Goal: Task Accomplishment & Management: Use online tool/utility

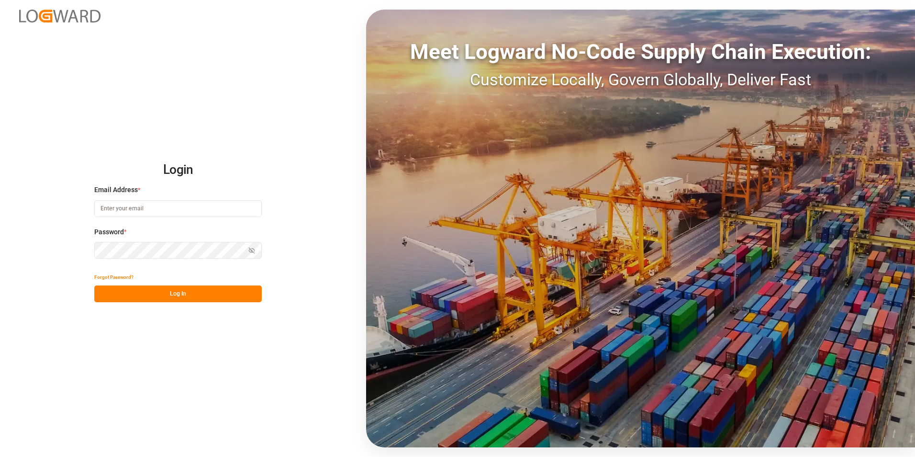
click at [145, 209] on input at bounding box center [178, 208] width 168 height 17
type input "s"
click at [154, 204] on input at bounding box center [178, 208] width 168 height 17
type input "[PERSON_NAME][EMAIL_ADDRESS][PERSON_NAME][DOMAIN_NAME]"
click at [173, 294] on button "Log In" at bounding box center [178, 293] width 168 height 17
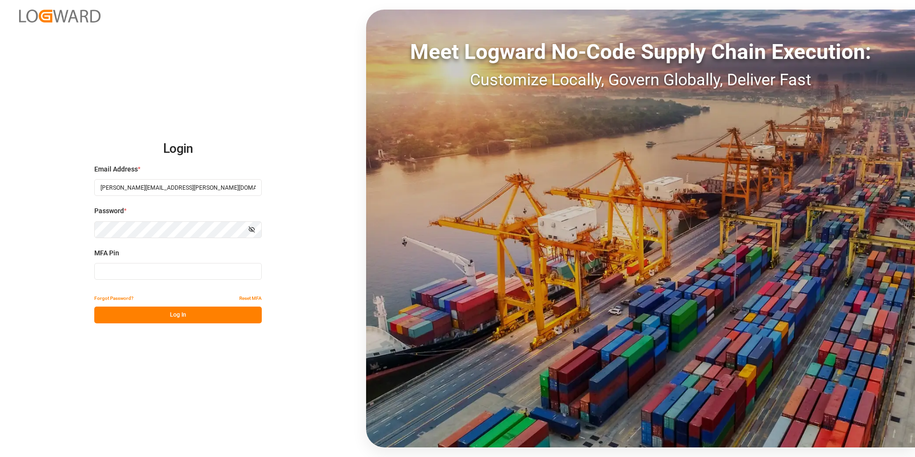
click at [123, 278] on input at bounding box center [178, 271] width 168 height 17
type input "235563"
click at [173, 319] on button "Log In" at bounding box center [178, 314] width 168 height 17
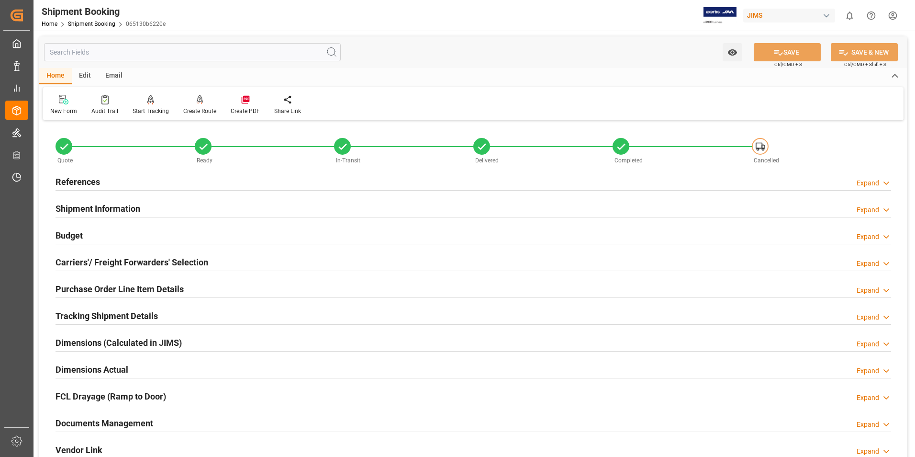
click at [102, 417] on h2 "Documents Management" at bounding box center [105, 422] width 98 height 13
click at [128, 422] on h2 "Documents Management" at bounding box center [105, 422] width 98 height 13
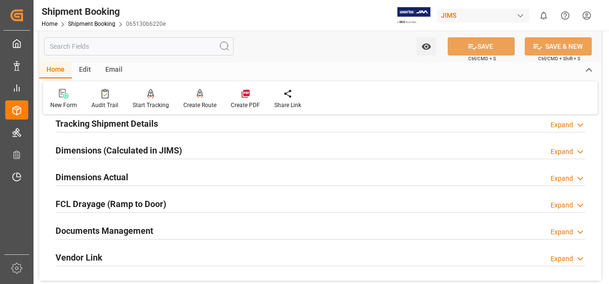
scroll to position [191, 0]
click at [130, 232] on h2 "Documents Management" at bounding box center [105, 231] width 98 height 13
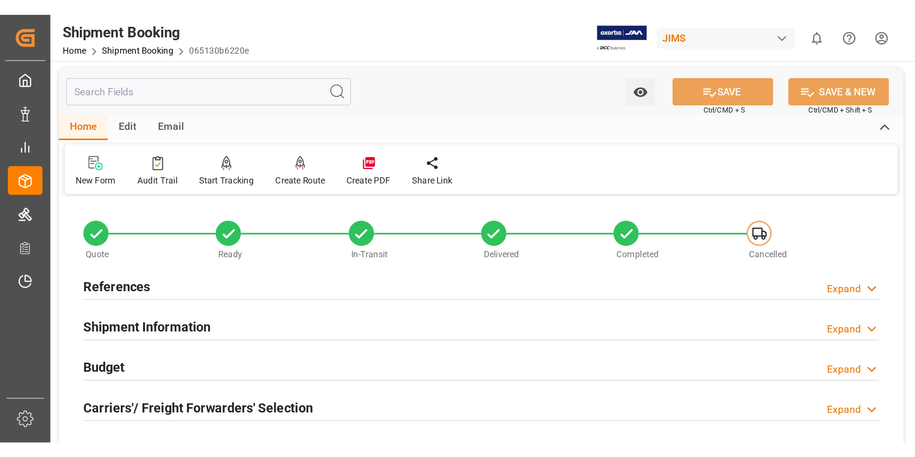
scroll to position [0, 0]
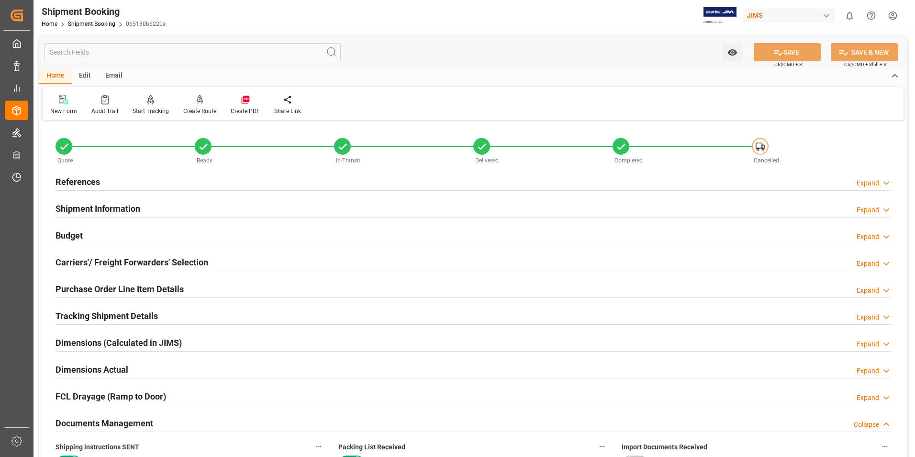
click at [120, 423] on h2 "Documents Management" at bounding box center [105, 422] width 98 height 13
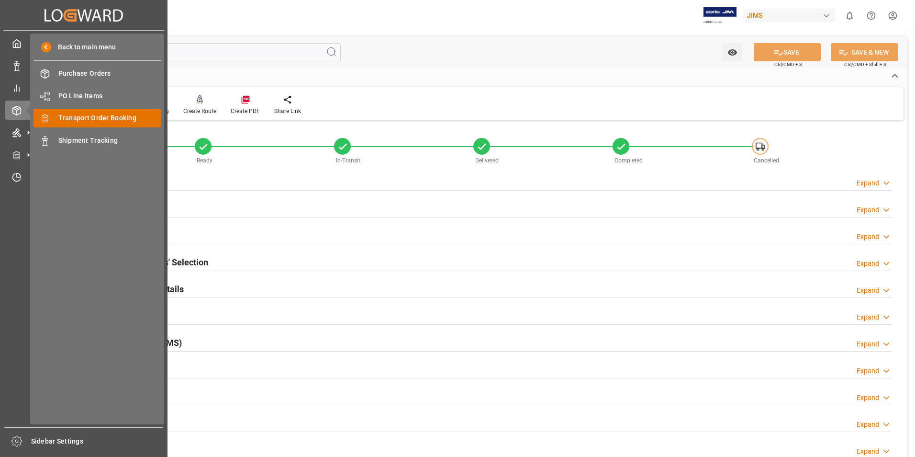
click at [88, 117] on span "Transport Order Booking" at bounding box center [109, 118] width 103 height 10
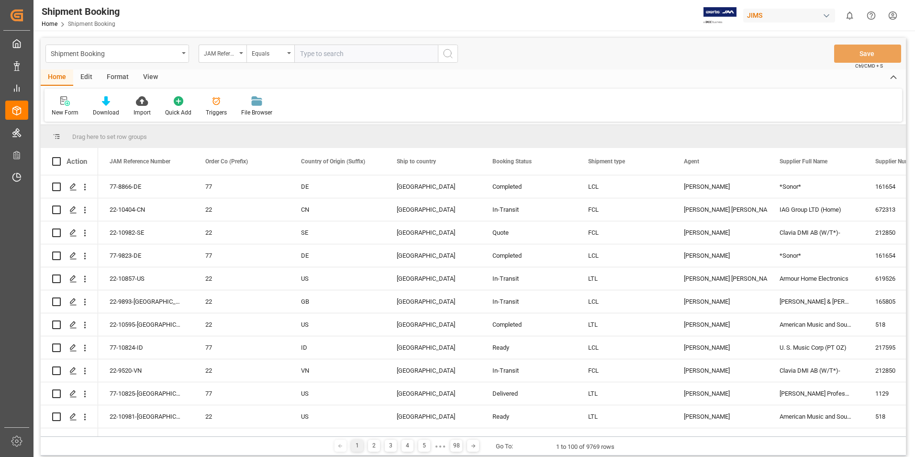
click at [317, 55] on input "text" at bounding box center [366, 54] width 144 height 18
type input "77-10759-US"
click at [449, 51] on icon "search button" at bounding box center [447, 53] width 11 height 11
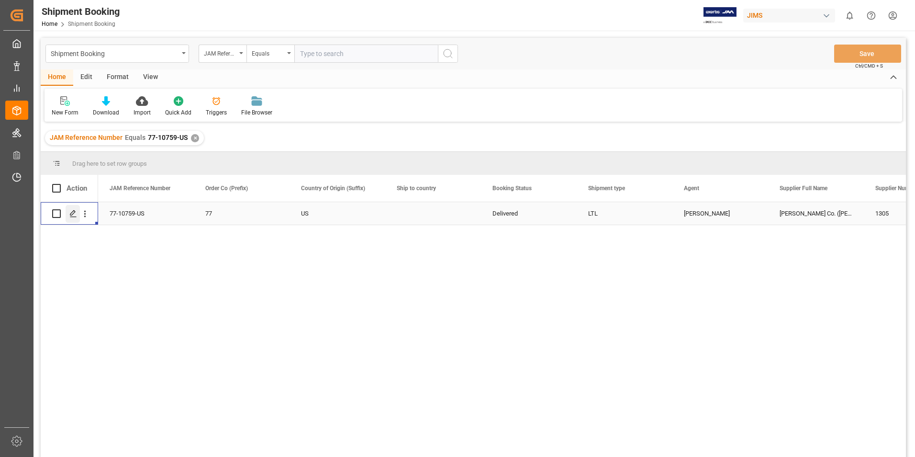
click at [69, 216] on icon "Press SPACE to select this row." at bounding box center [73, 214] width 8 height 8
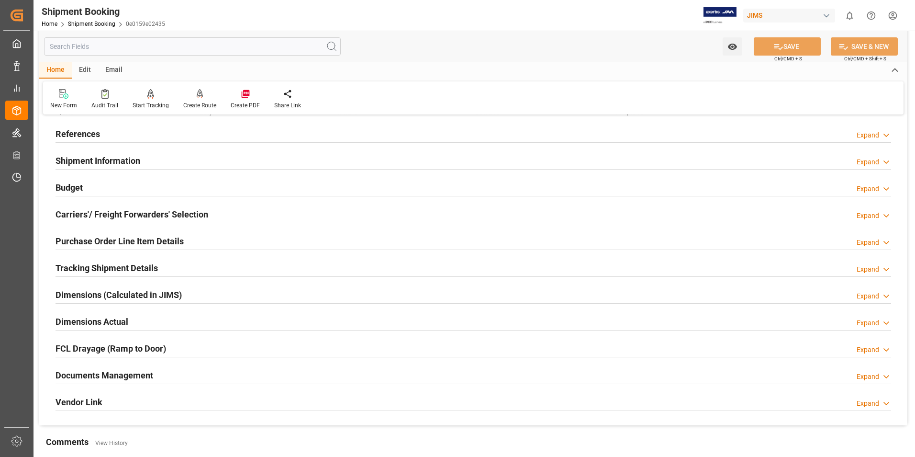
scroll to position [96, 0]
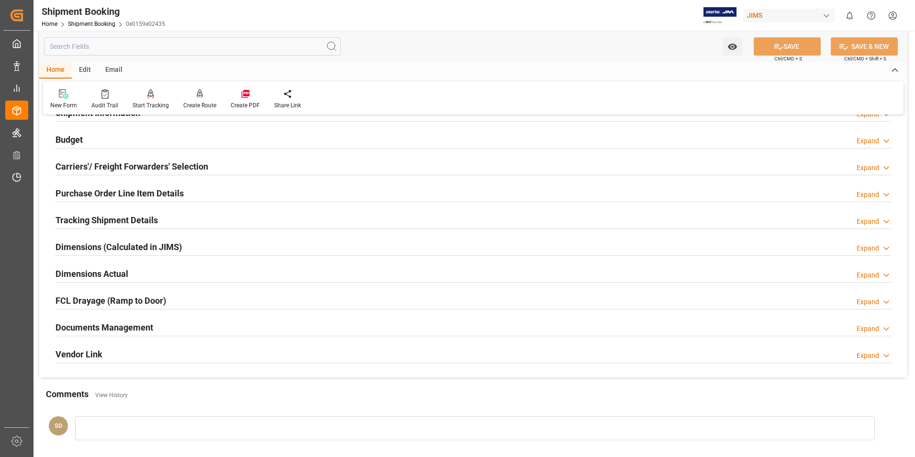
click at [131, 326] on h2 "Documents Management" at bounding box center [105, 327] width 98 height 13
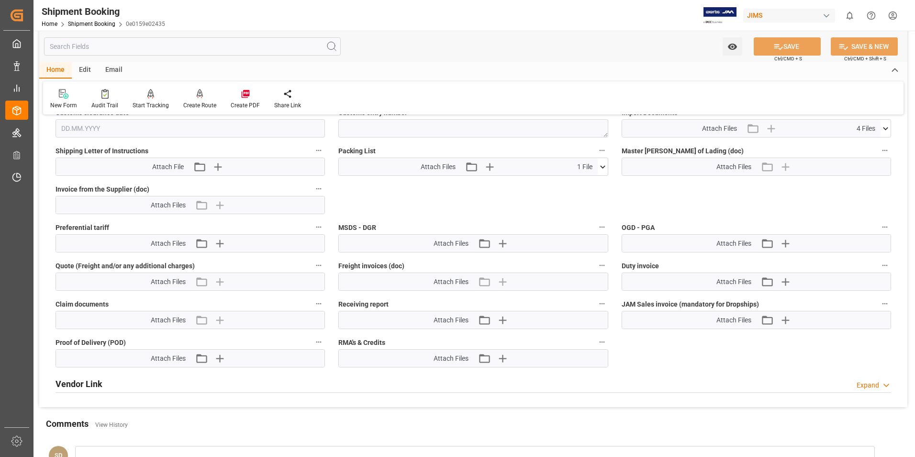
scroll to position [431, 0]
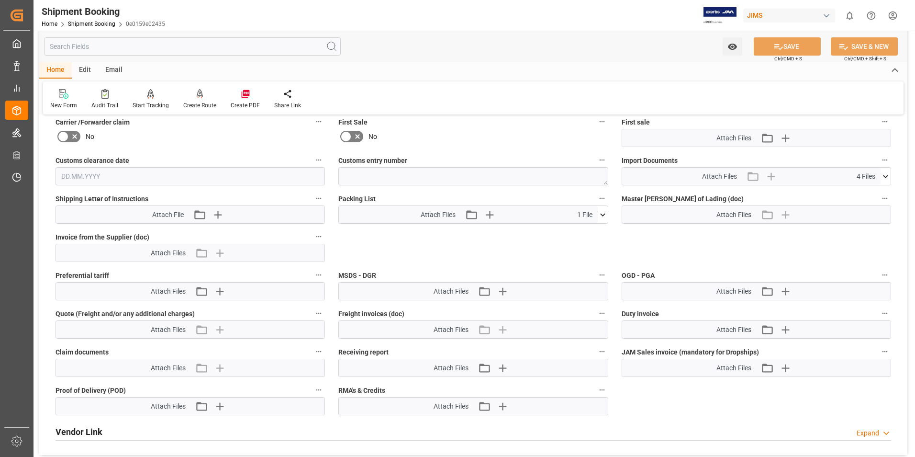
click at [887, 175] on icon at bounding box center [885, 176] width 5 height 3
click at [861, 204] on icon at bounding box center [861, 205] width 8 height 8
click at [861, 212] on icon at bounding box center [861, 215] width 8 height 8
